Goal: Task Accomplishment & Management: Manage account settings

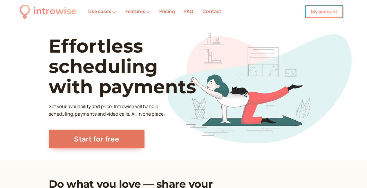
click at [315, 15] on link "My account" at bounding box center [323, 12] width 37 height 12
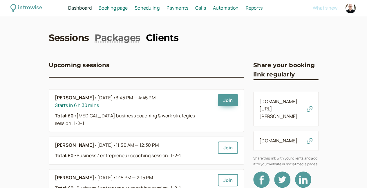
click at [157, 35] on link "Clients" at bounding box center [162, 37] width 32 height 13
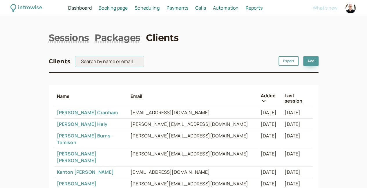
click at [76, 60] on input "search" at bounding box center [109, 61] width 68 height 11
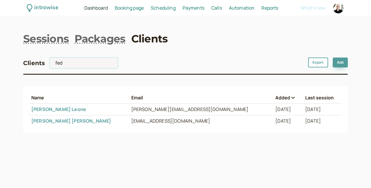
type input "fed"
click at [52, 109] on link "[PERSON_NAME]" at bounding box center [58, 109] width 55 height 6
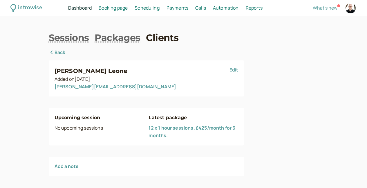
click at [148, 130] on link "12 x 1 hour sessions. £425/month for 6 months." at bounding box center [191, 131] width 87 height 14
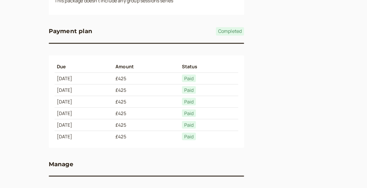
scroll to position [498, 0]
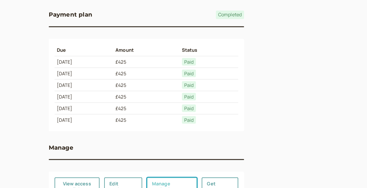
click at [151, 177] on link "Manage expiration" at bounding box center [172, 186] width 50 height 18
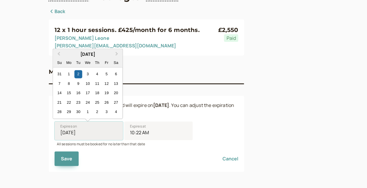
click at [69, 136] on input "[DATE]" at bounding box center [89, 130] width 68 height 19
type input "[DATE]"
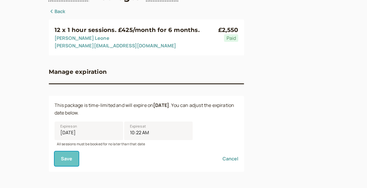
click at [55, 160] on button "Save" at bounding box center [67, 158] width 24 height 14
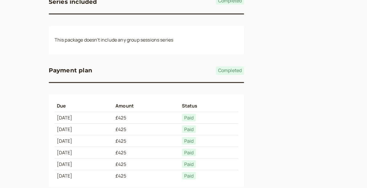
scroll to position [498, 0]
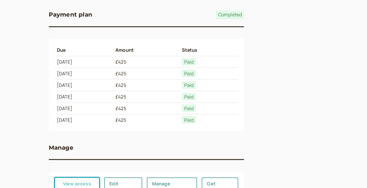
click at [55, 177] on button "View access link" at bounding box center [77, 186] width 45 height 18
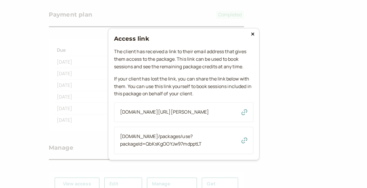
click at [244, 143] on icon "button" at bounding box center [244, 140] width 6 height 6
